Goal: Transaction & Acquisition: Purchase product/service

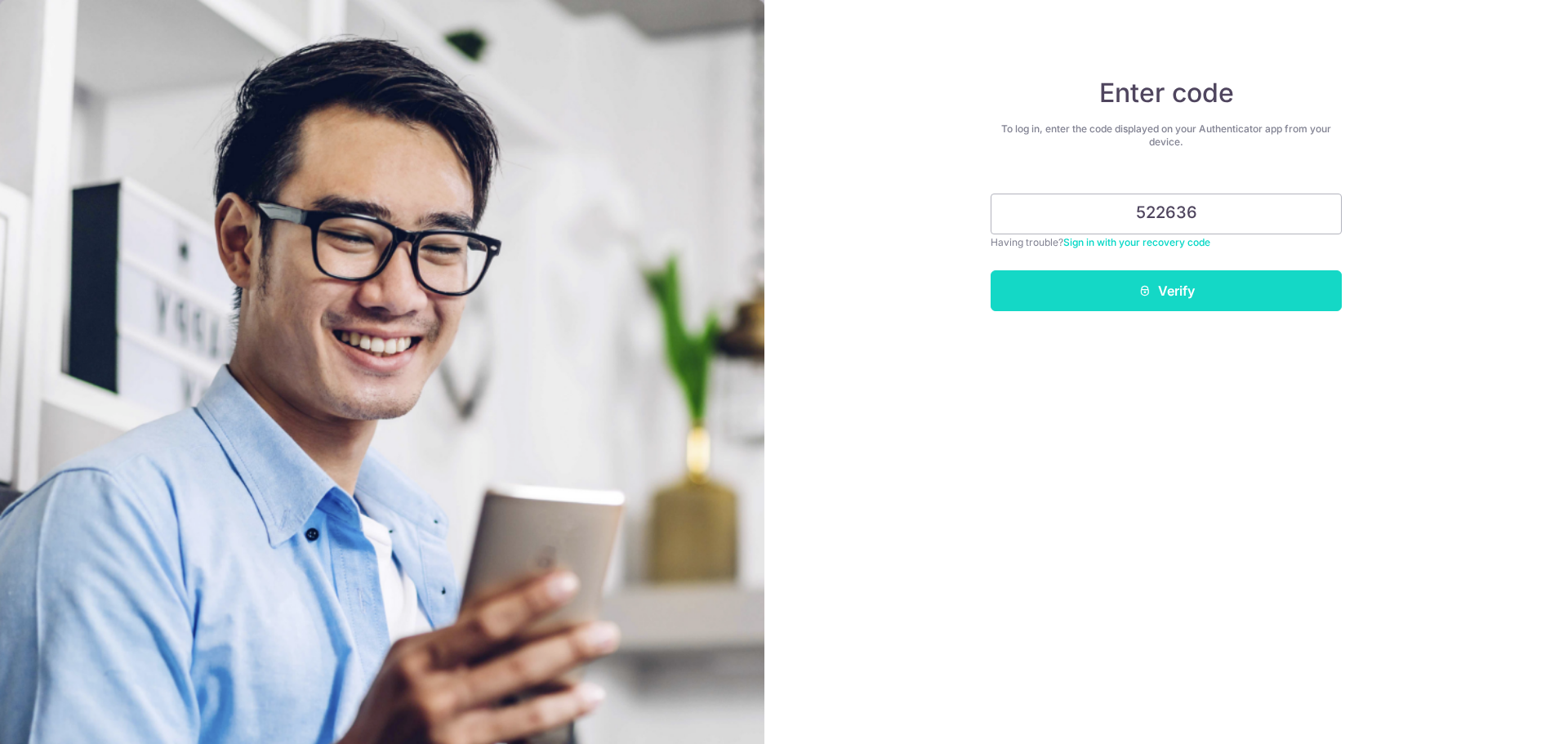
type input "522636"
click at [1329, 282] on button "Verify" at bounding box center [1166, 290] width 351 height 41
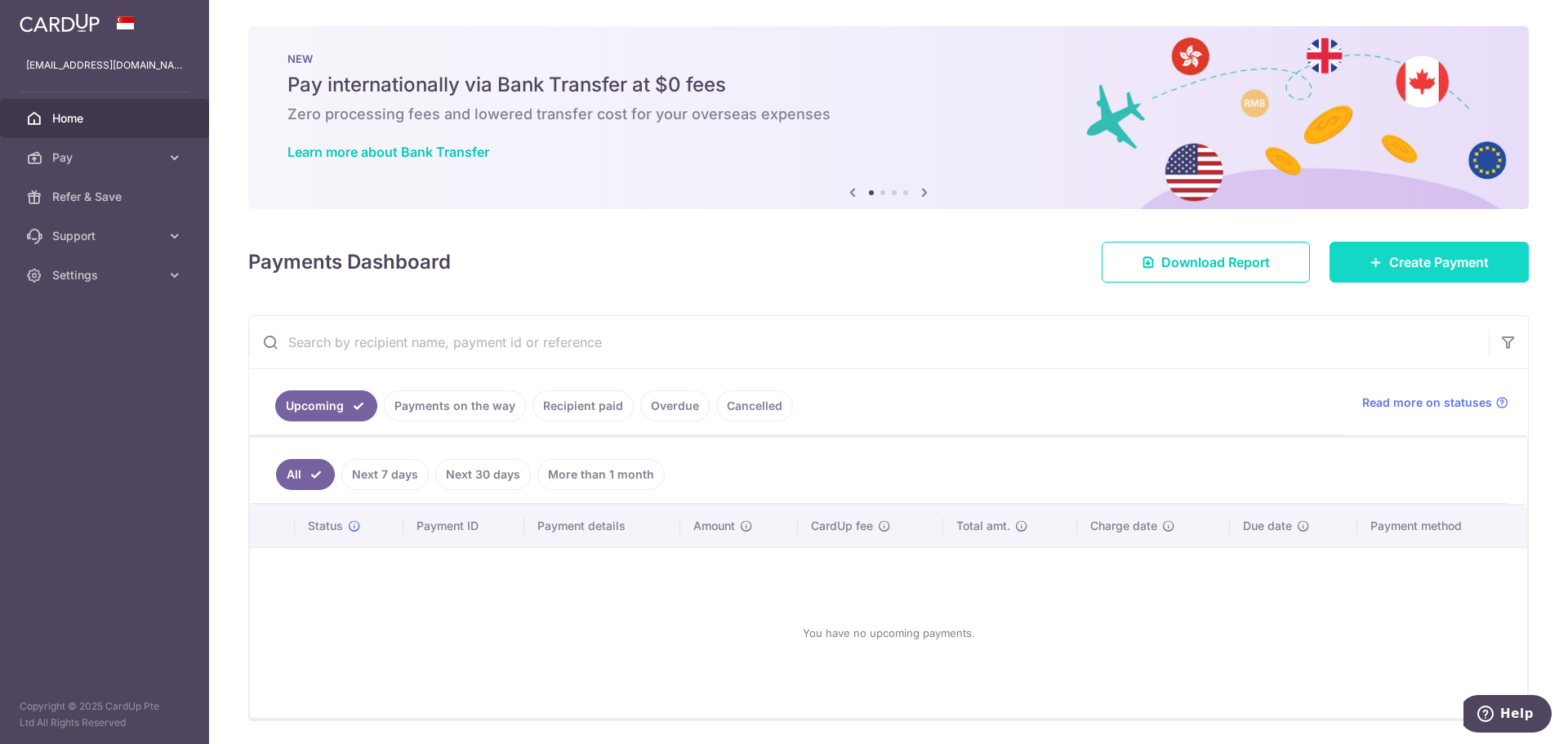
click at [1409, 263] on span "Create Payment" at bounding box center [1439, 262] width 99 height 19
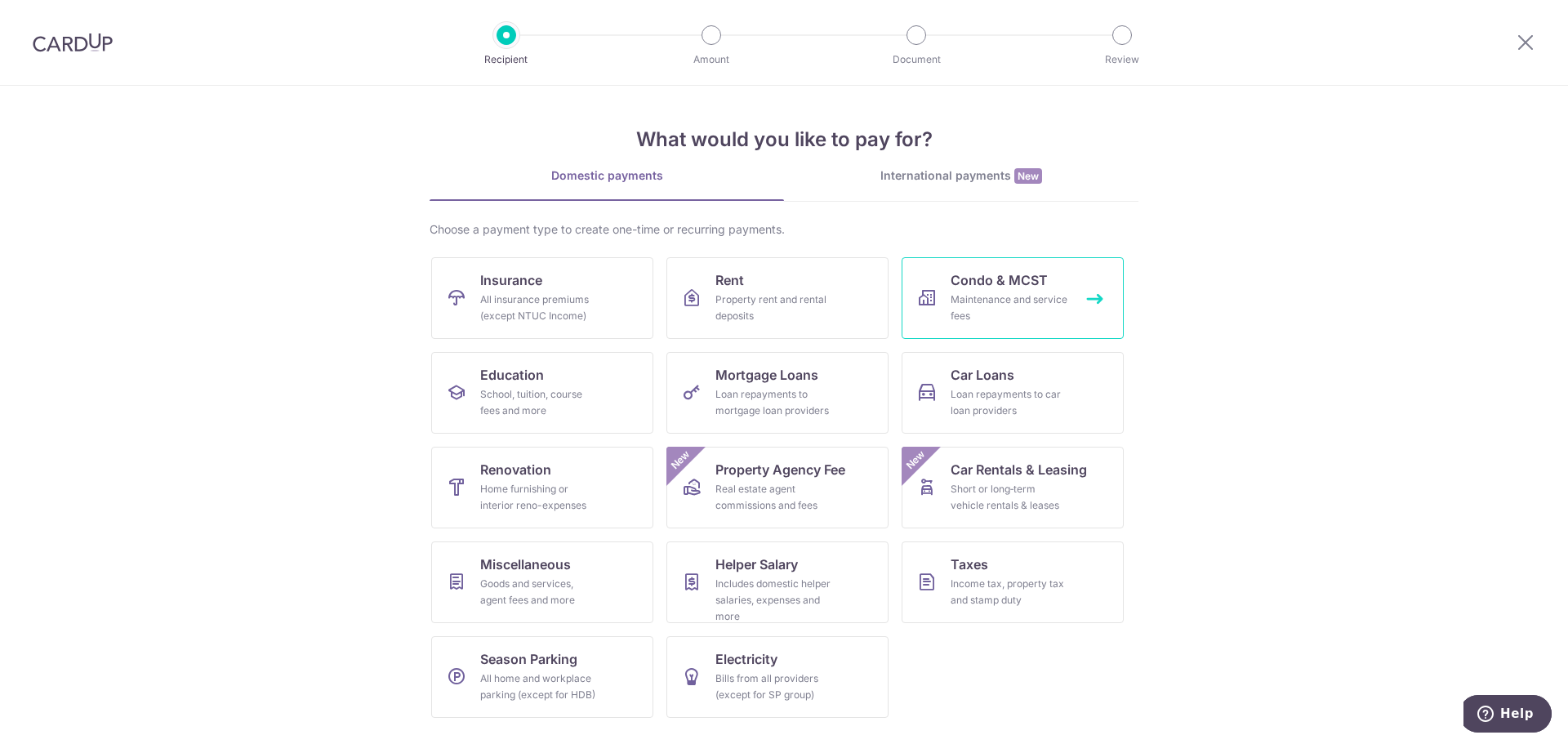
click at [996, 300] on div "Maintenance and service fees" at bounding box center [1009, 307] width 118 height 32
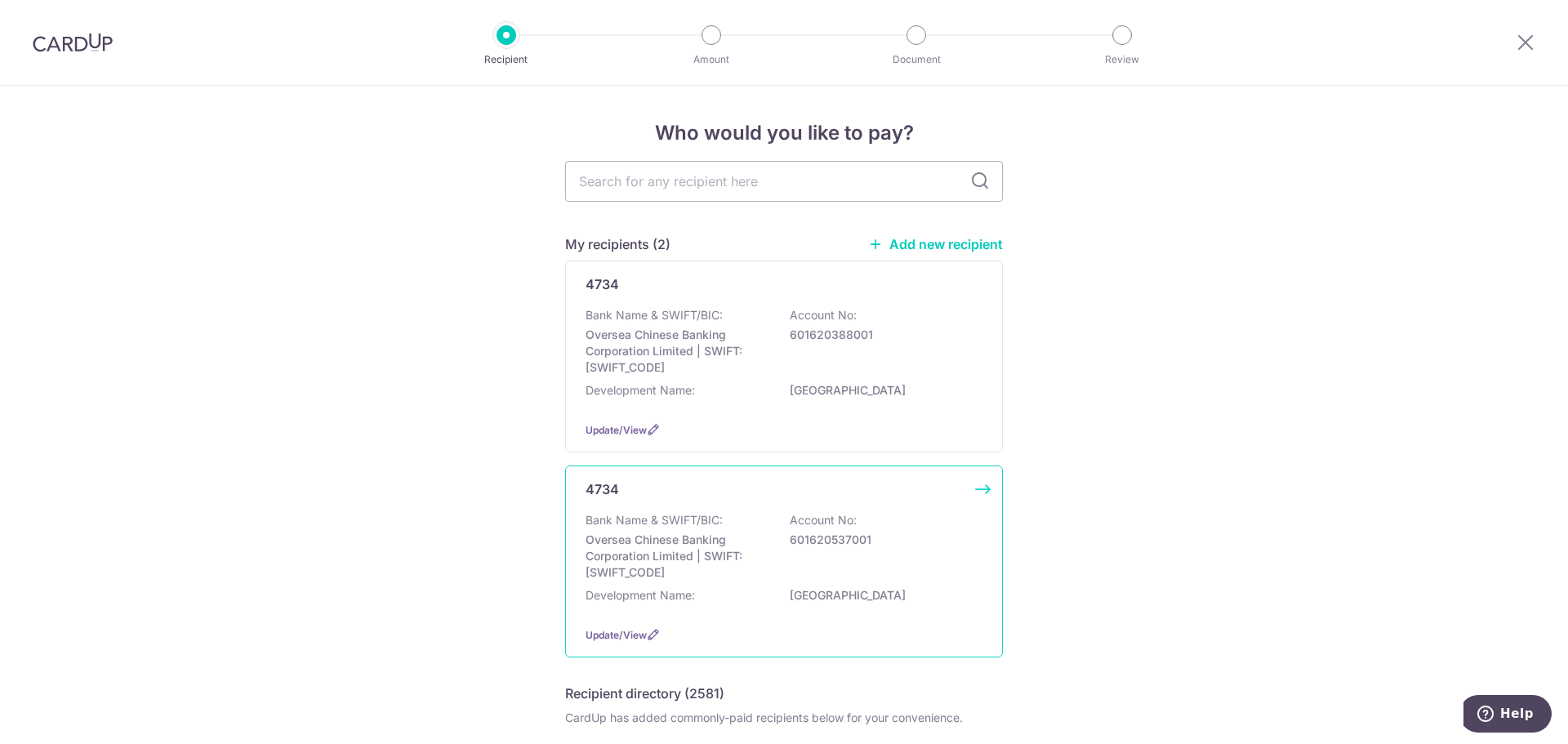
click at [915, 541] on p "601620537001" at bounding box center [881, 539] width 183 height 17
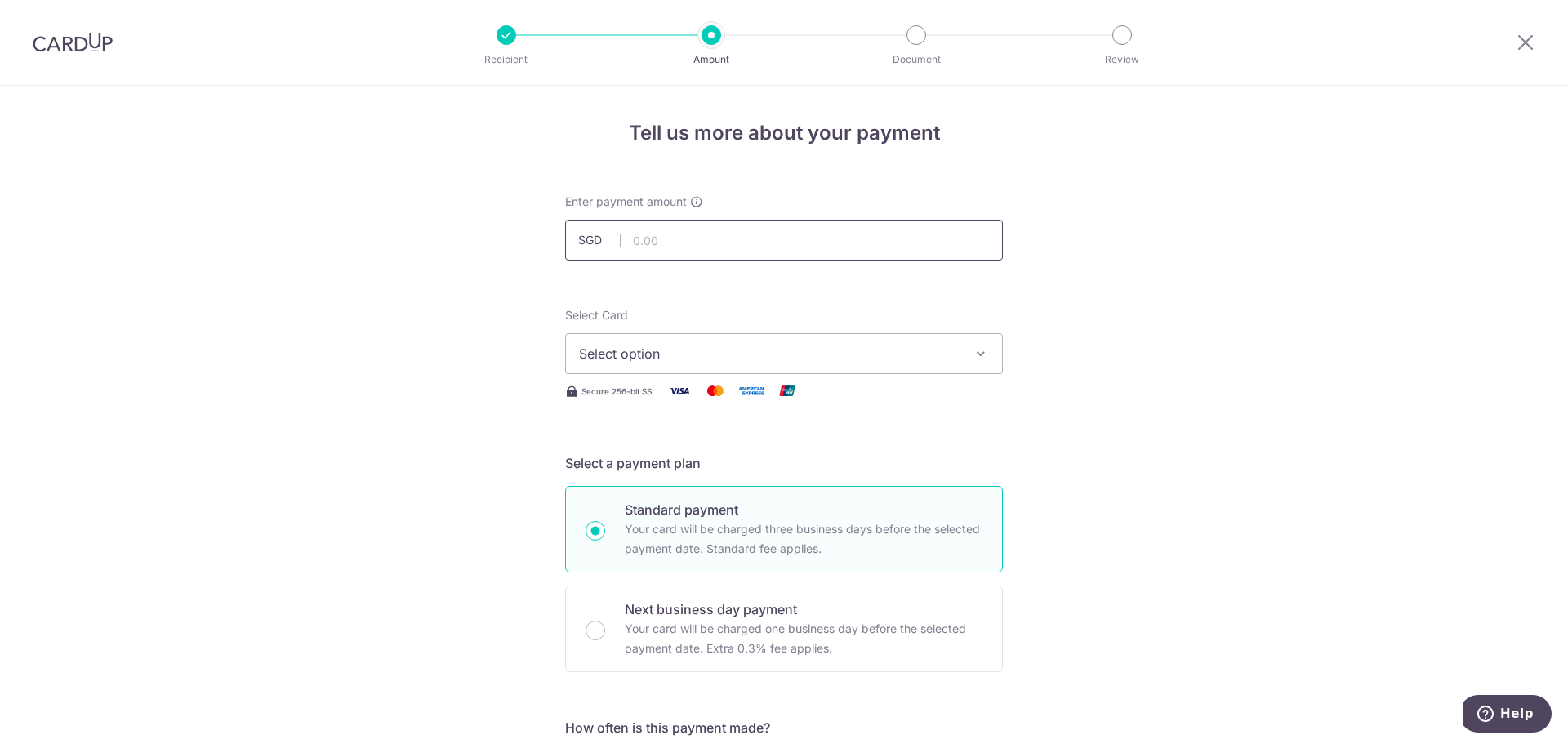
click at [703, 238] on input "text" at bounding box center [784, 240] width 438 height 41
type input "1,140.58"
click at [903, 365] on button "Select option" at bounding box center [784, 353] width 438 height 41
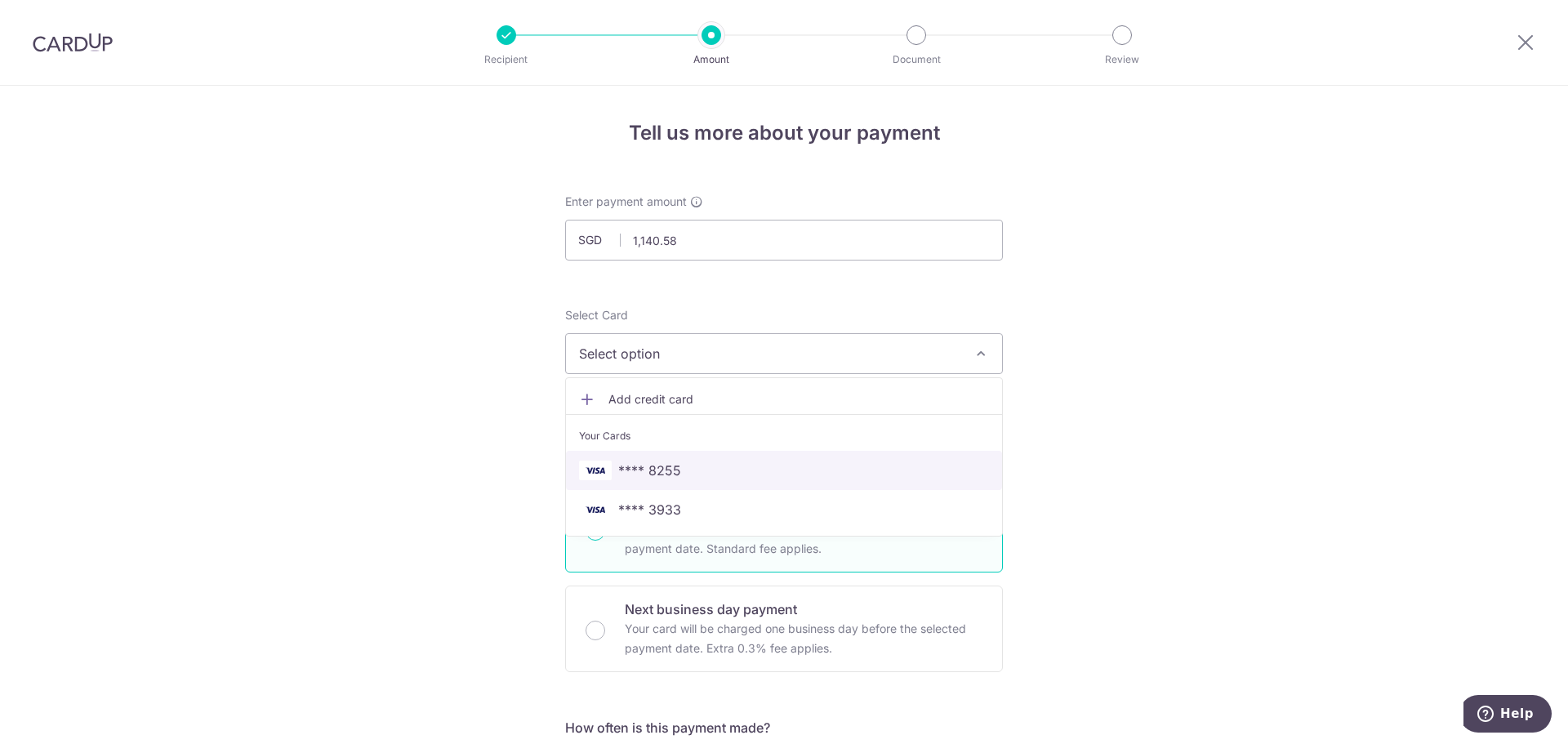
drag, startPoint x: 829, startPoint y: 469, endPoint x: 852, endPoint y: 469, distance: 23.0
click at [829, 469] on span "**** 8255" at bounding box center [784, 470] width 410 height 19
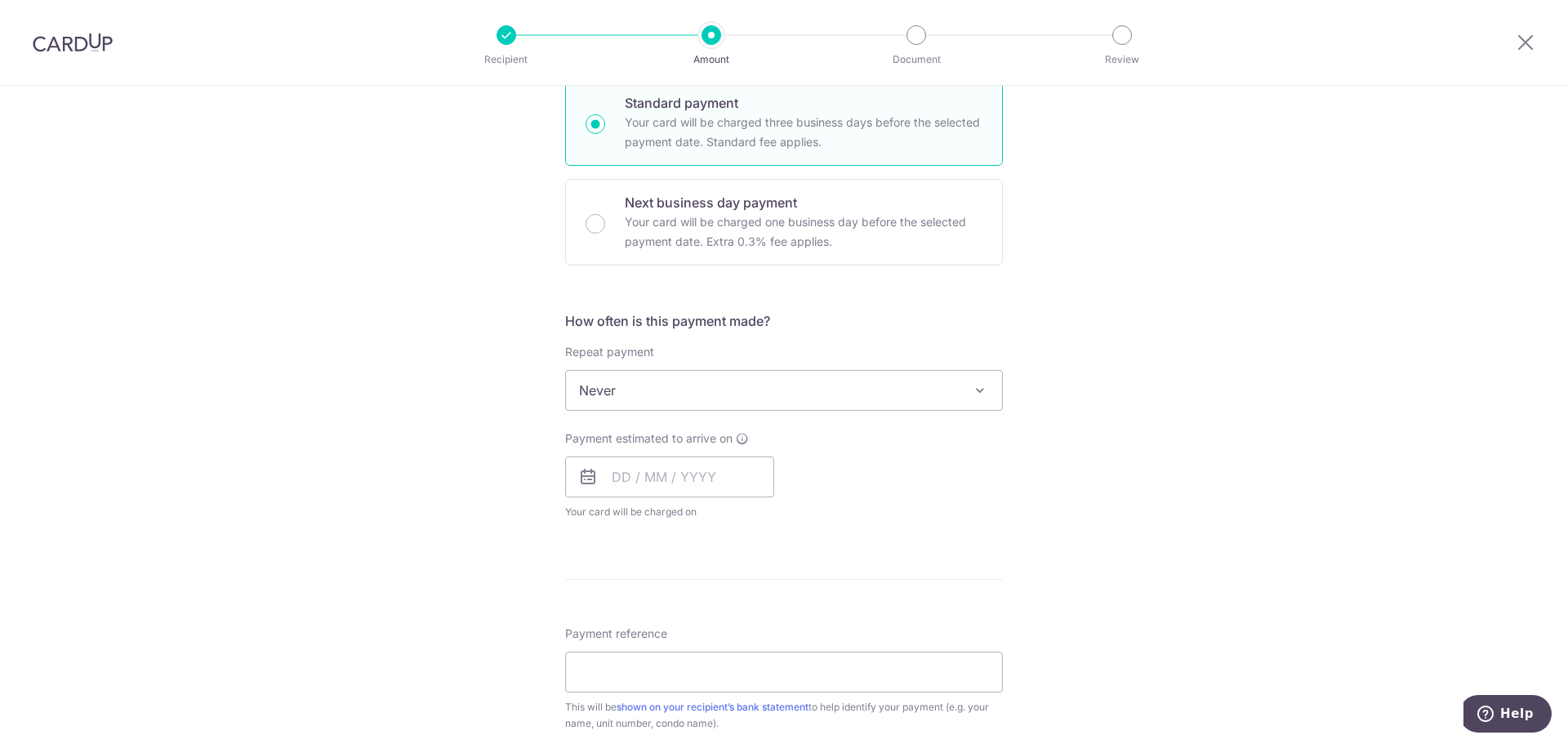
scroll to position [408, 0]
click at [713, 481] on input "text" at bounding box center [670, 474] width 209 height 41
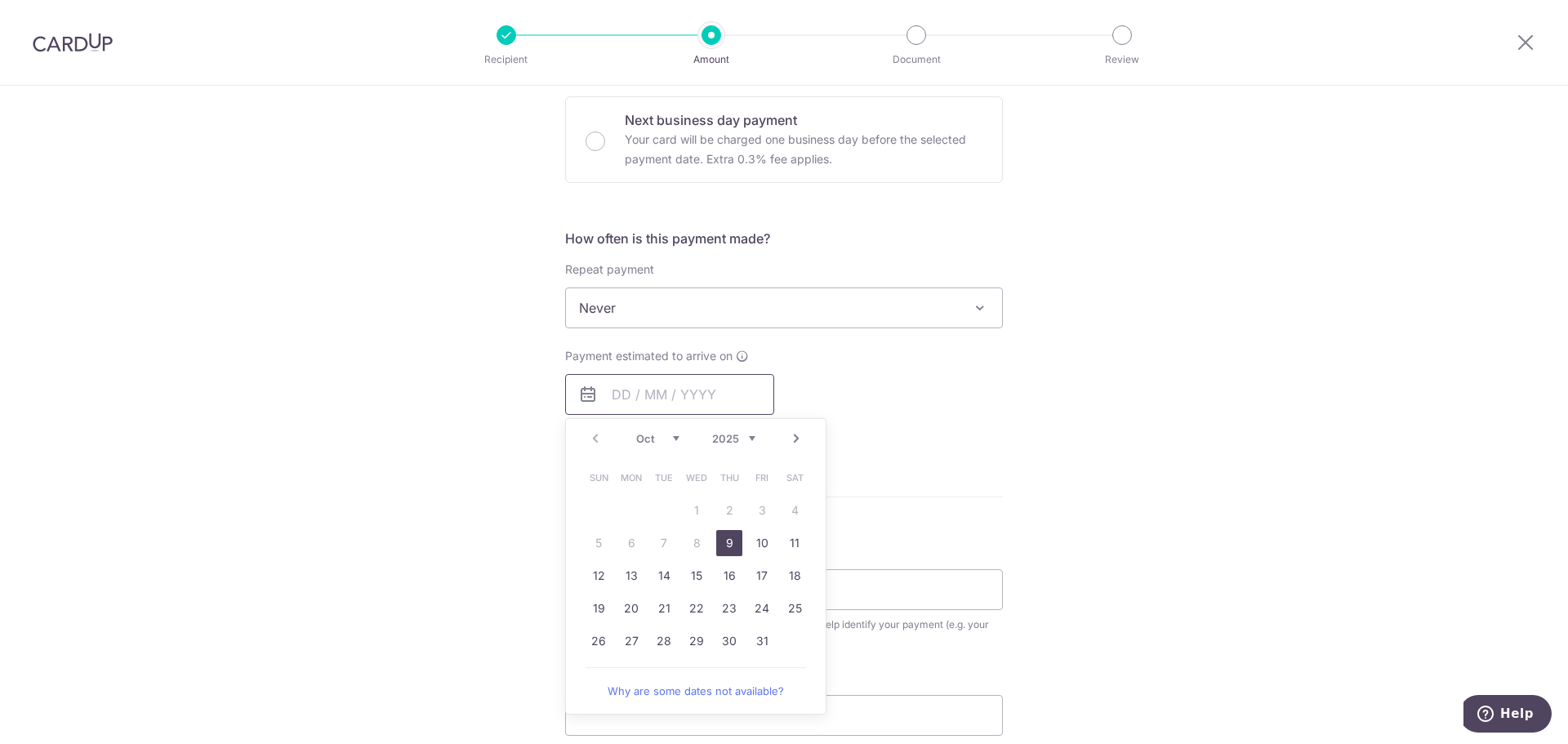
scroll to position [490, 0]
click at [631, 632] on link "27" at bounding box center [631, 640] width 26 height 26
type input "27/10/2025"
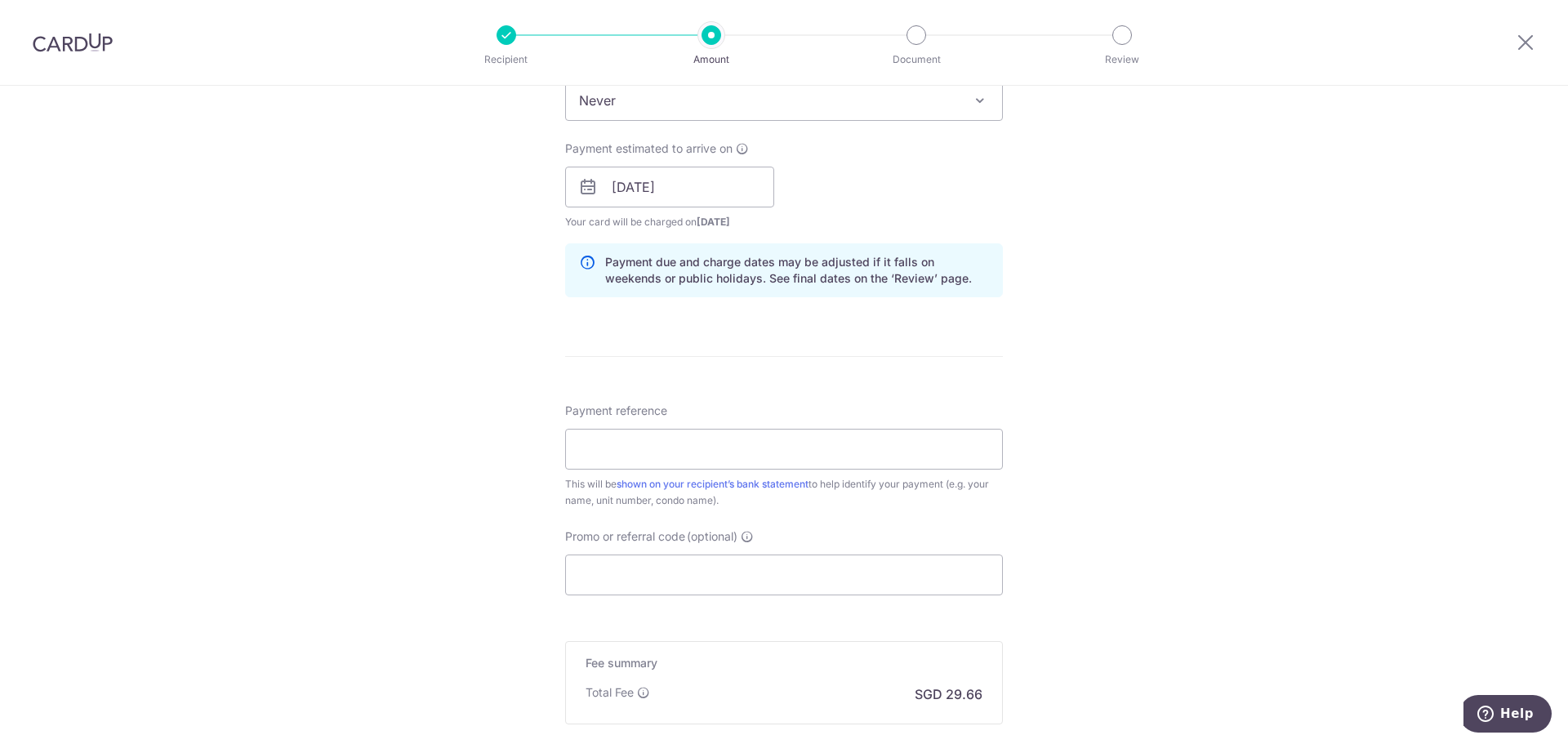
scroll to position [734, 0]
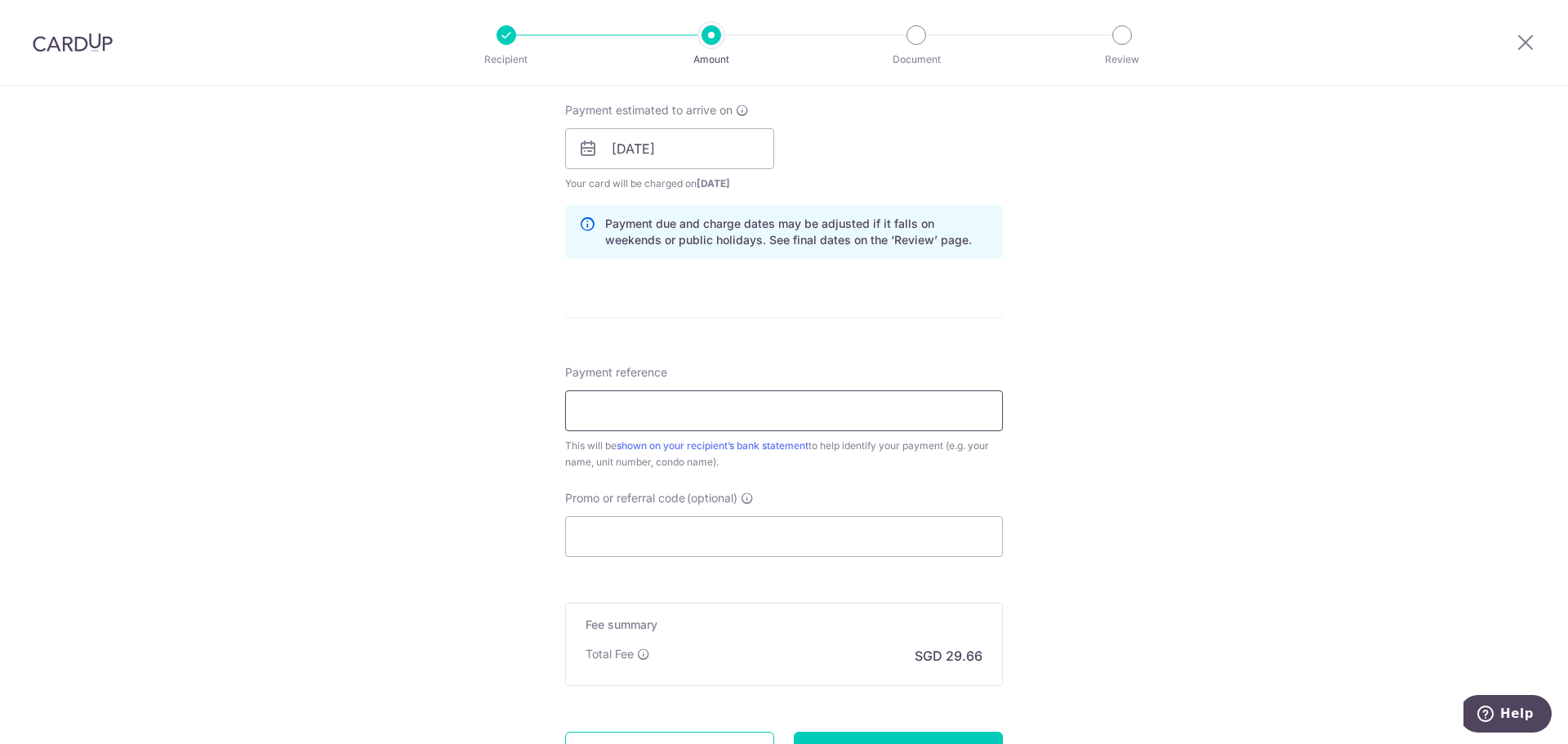
click at [882, 411] on input "Payment reference" at bounding box center [784, 410] width 438 height 41
type input "N33-13-71"
click at [852, 530] on input "Promo or referral code (optional)" at bounding box center [784, 536] width 438 height 41
type input "t"
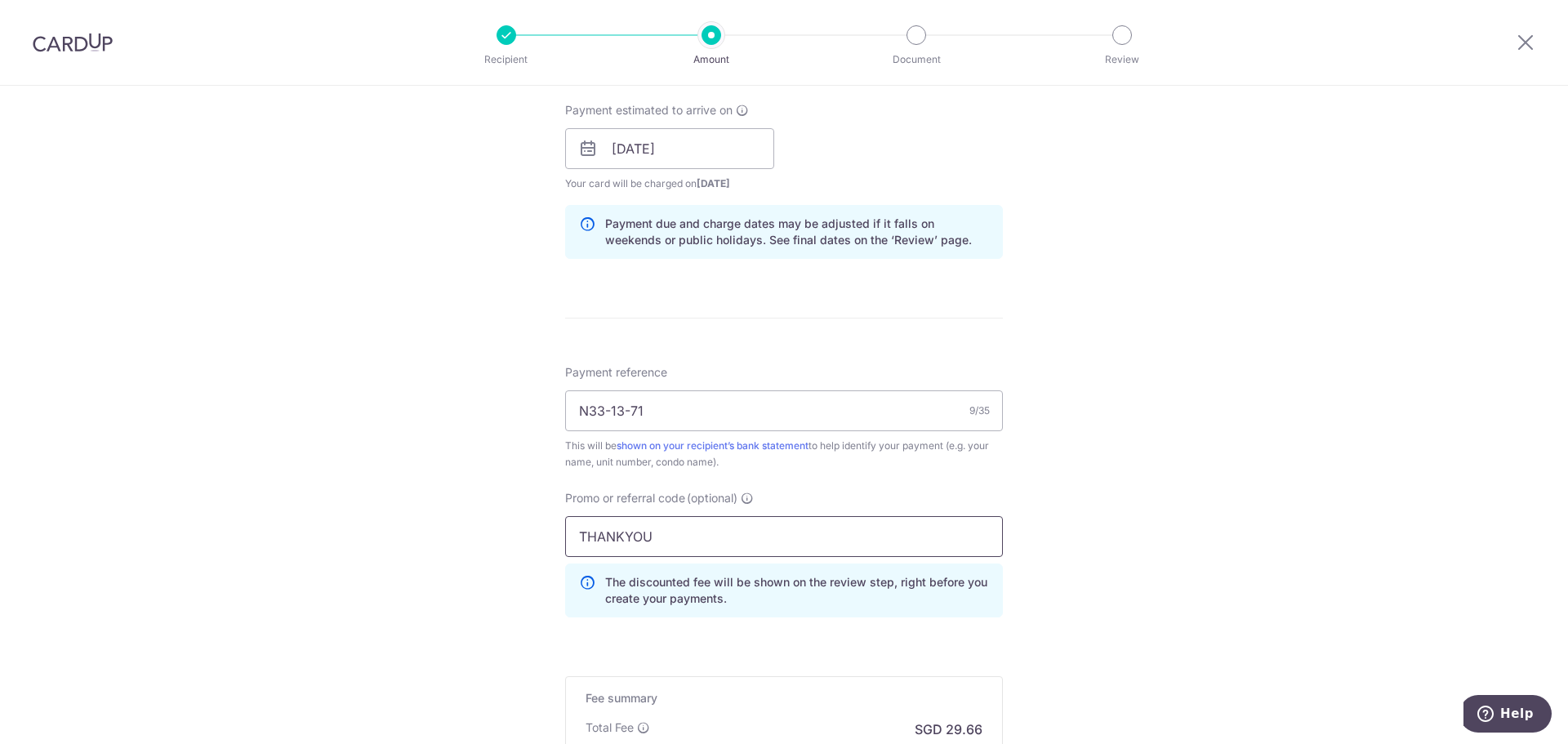
type input "THANKYOU"
click at [1153, 478] on div "Tell us more about your payment Enter payment amount SGD 1,140.58 1140.58 Selec…" at bounding box center [784, 160] width 1568 height 1617
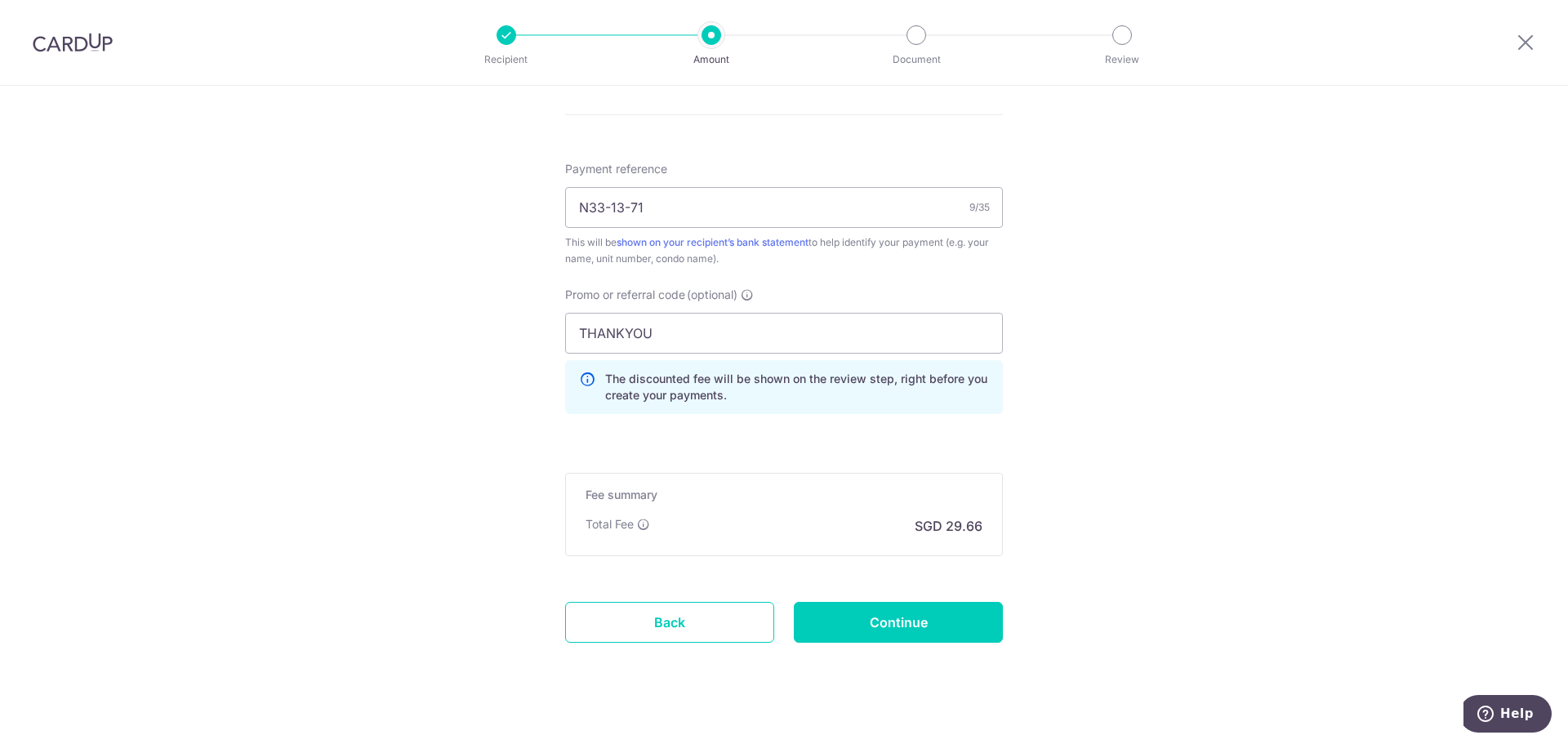
scroll to position [959, 0]
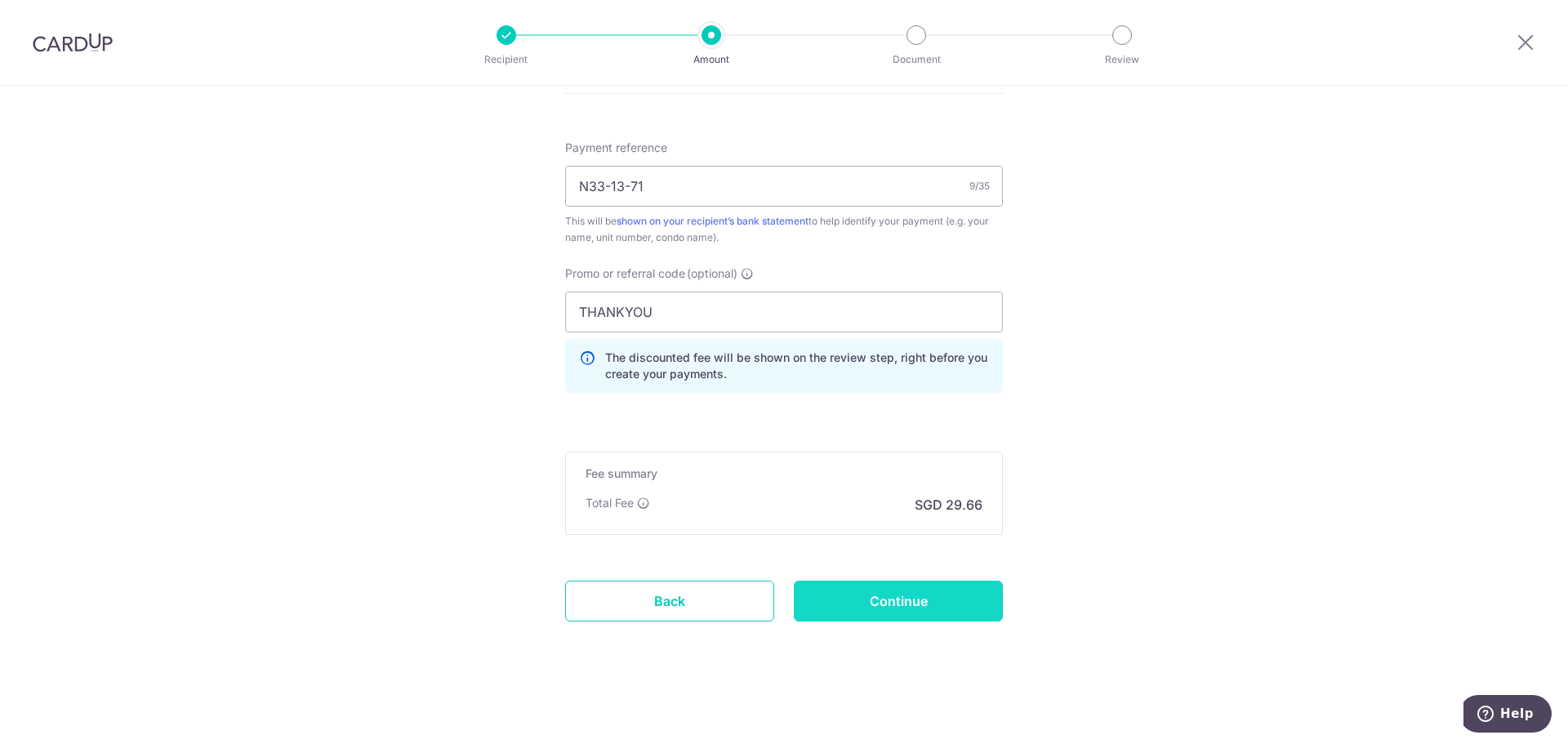
click at [939, 608] on input "Continue" at bounding box center [899, 600] width 209 height 41
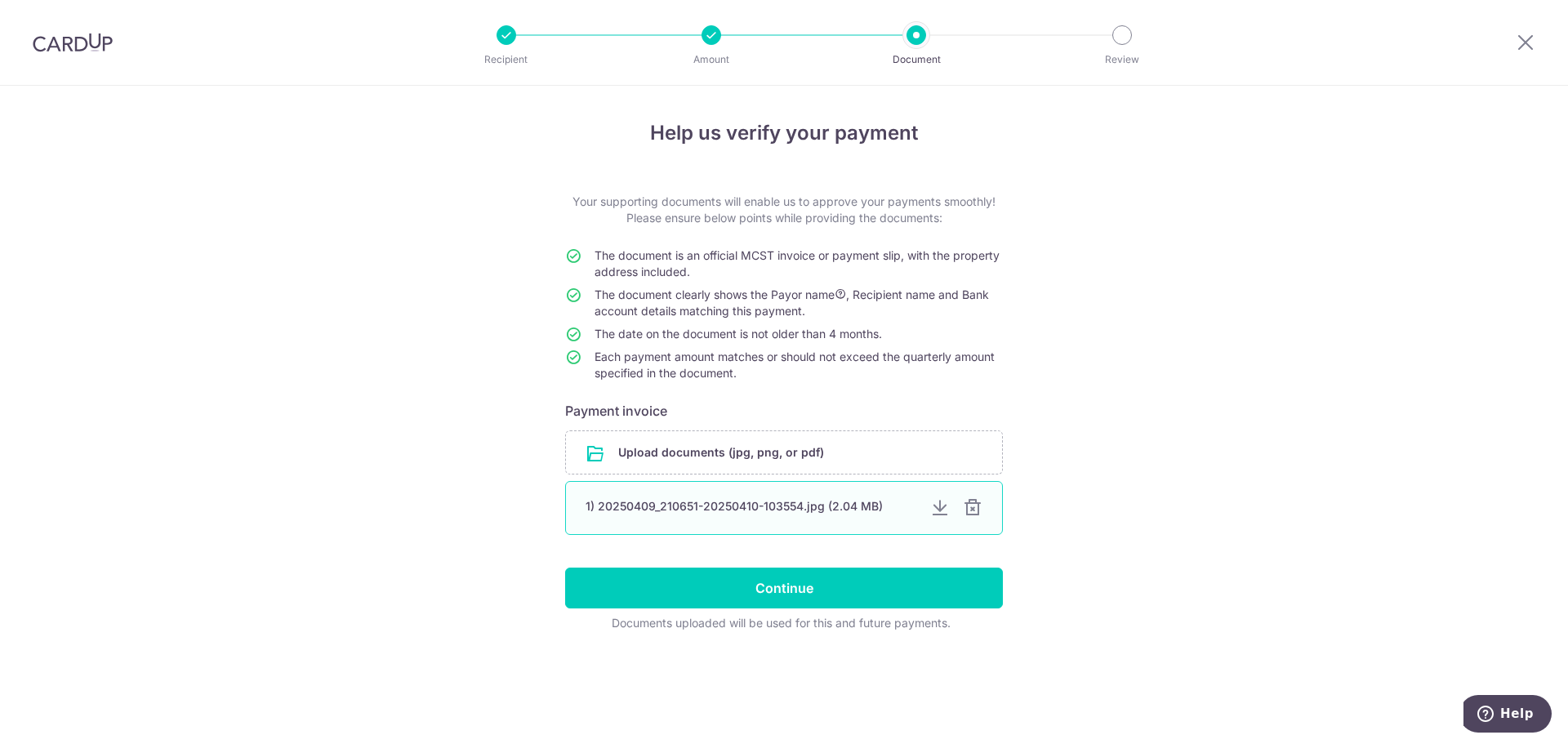
click at [976, 504] on div at bounding box center [972, 508] width 19 height 19
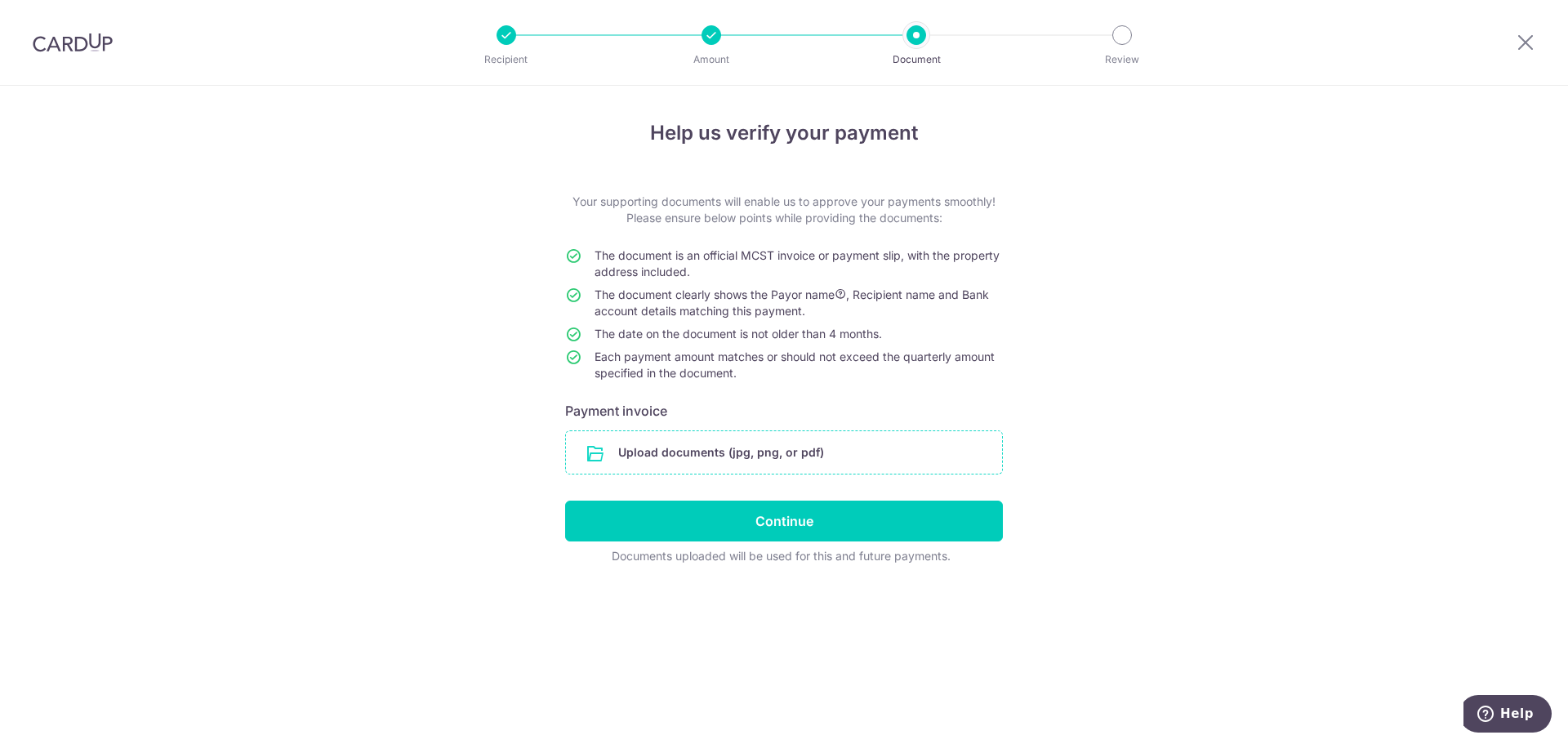
click at [801, 452] on input "file" at bounding box center [784, 452] width 436 height 43
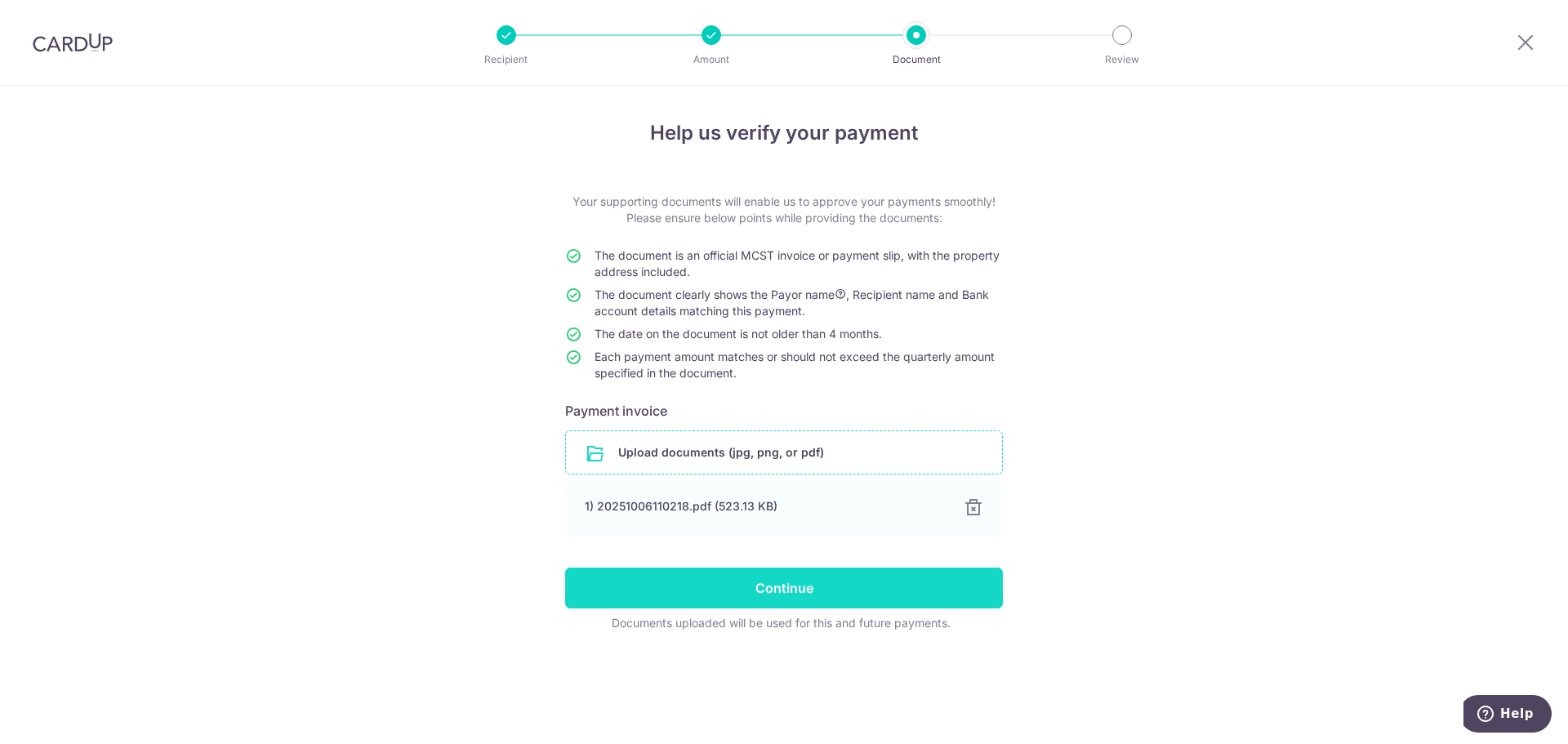
click at [889, 584] on input "Continue" at bounding box center [784, 587] width 438 height 41
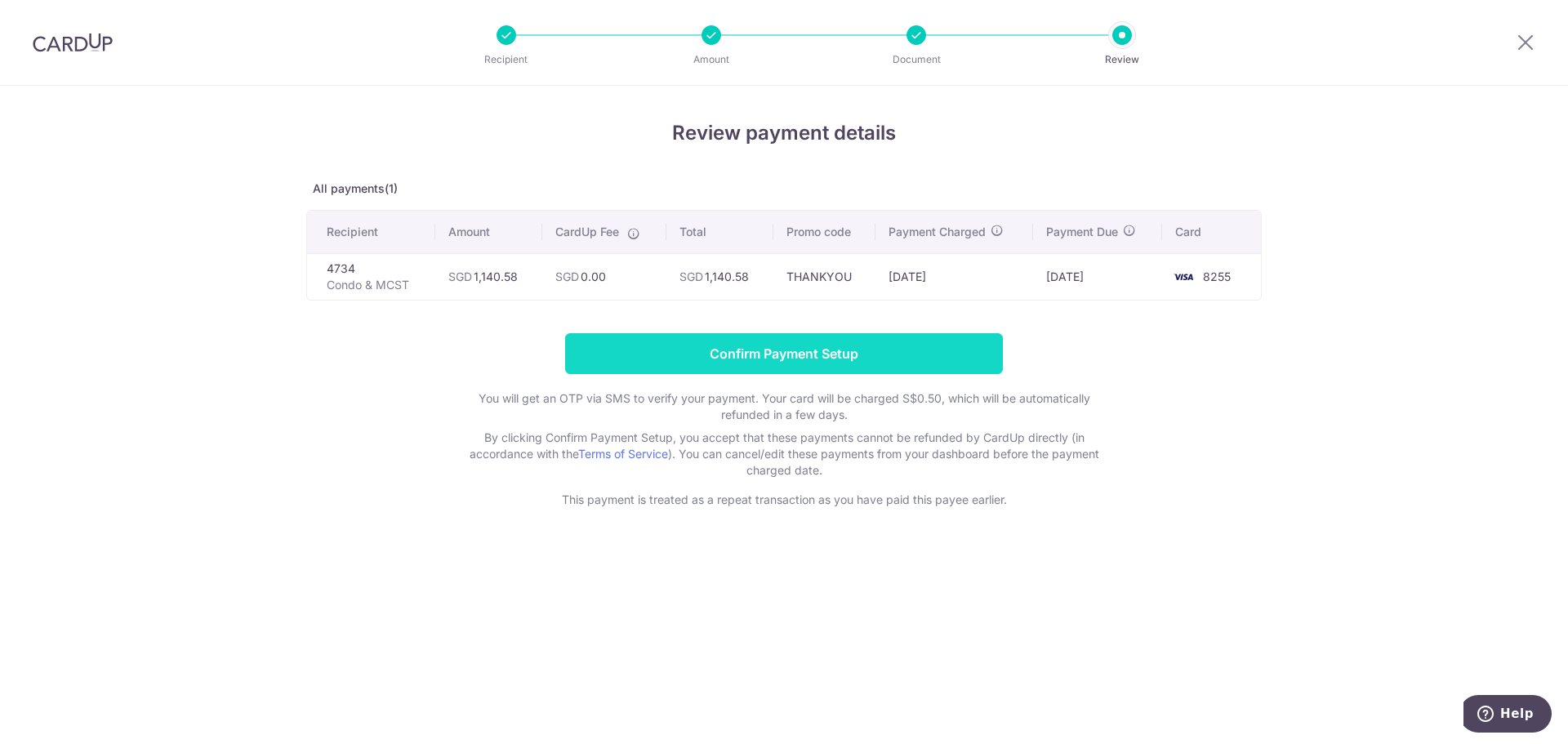
click at [836, 363] on input "Confirm Payment Setup" at bounding box center [784, 353] width 438 height 41
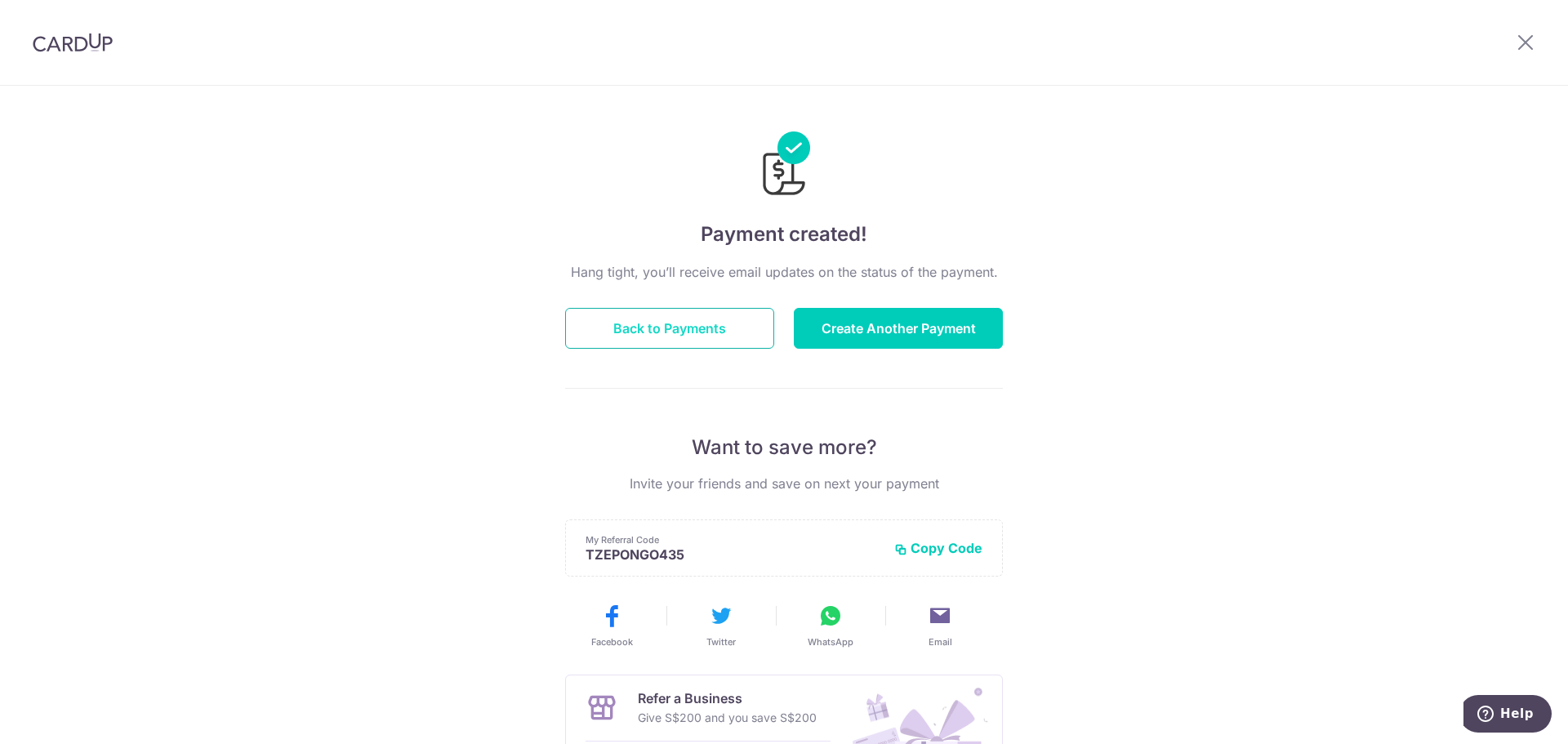
click at [694, 317] on button "Back to Payments" at bounding box center [670, 328] width 209 height 41
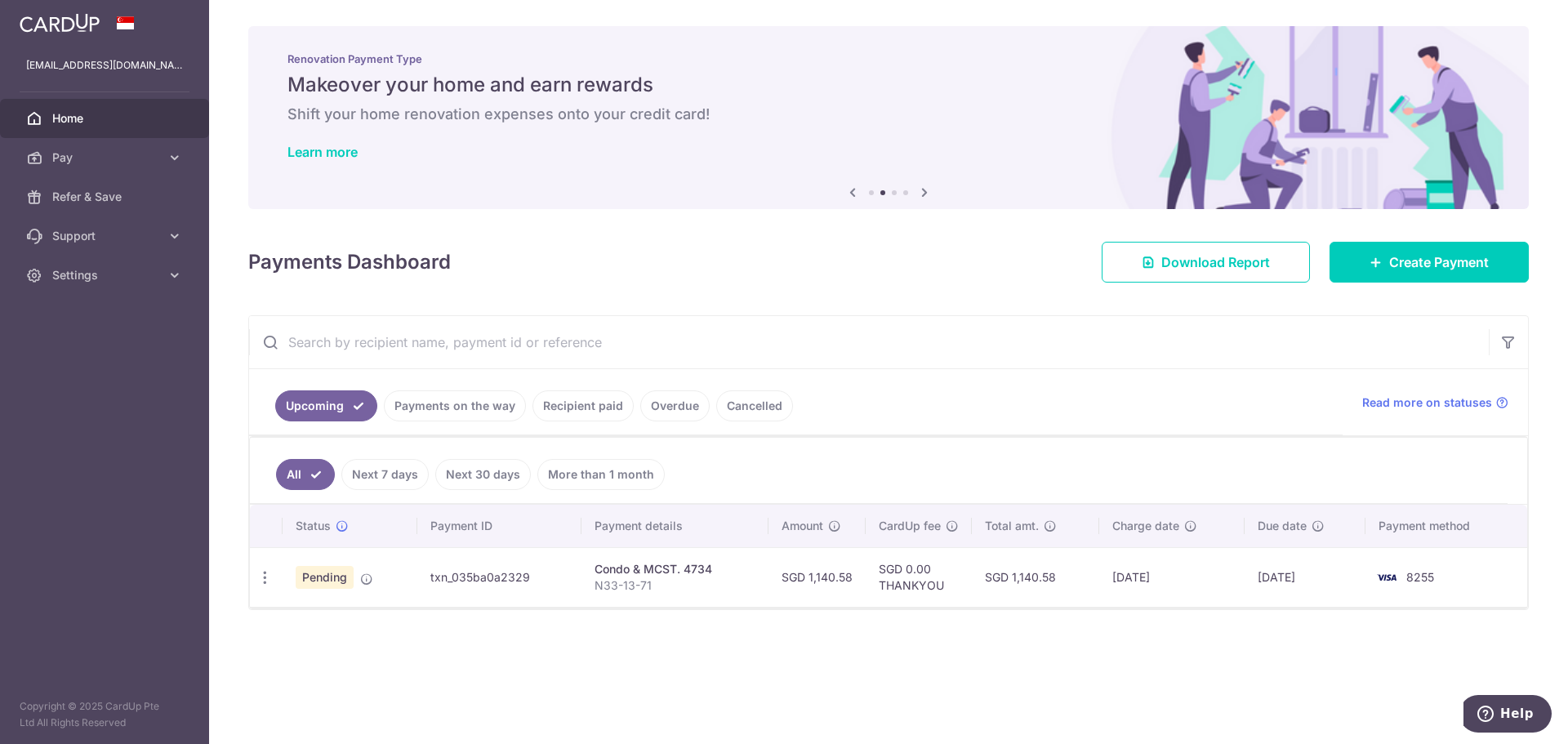
click at [166, 113] on link "Home" at bounding box center [105, 118] width 209 height 39
